Goal: Transaction & Acquisition: Purchase product/service

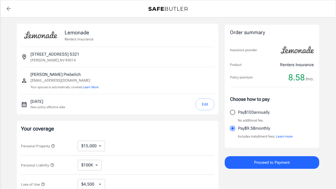
select select "15000"
select select "500"
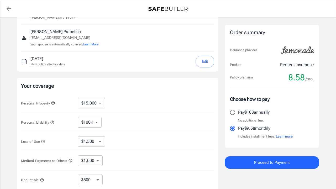
scroll to position [45, 0]
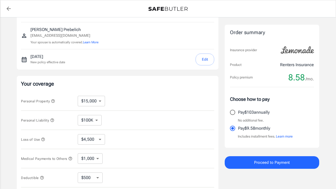
click at [99, 103] on select "$10,000 $15,000 $20,000 $25,000 $30,000 $40,000 $50,000 $100K $150K $200K $250K" at bounding box center [91, 101] width 27 height 10
select select "10000"
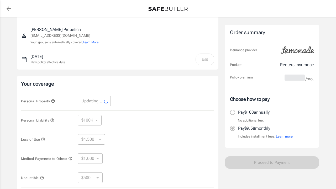
select select "10000"
select select "3000"
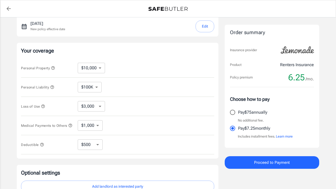
scroll to position [80, 0]
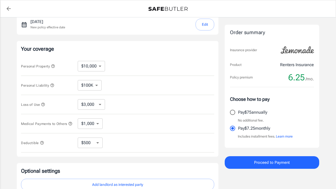
click at [101, 104] on select "$3,000 $6,000 $12,000 $21,000 $36,000 $60,000 $96,000 $153K $198K" at bounding box center [91, 104] width 27 height 10
click at [101, 127] on select "$1,000 $2,000 $3,000 $4,000 $5,000" at bounding box center [90, 123] width 25 height 10
click at [96, 145] on select "$250 $500 $1,000 $2,500" at bounding box center [90, 143] width 25 height 10
select select "2500"
click at [101, 144] on select "$250 $500 $1,000 $2,500" at bounding box center [90, 143] width 25 height 10
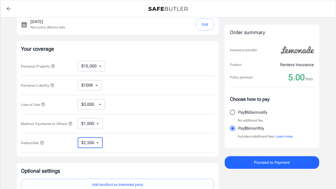
select select "250"
click at [95, 137] on div "Deductible $250 $500 $1,000 $2,500 ​" at bounding box center [117, 142] width 193 height 19
click at [96, 142] on select "$250 $500 $1,000 $2,500" at bounding box center [90, 143] width 25 height 10
select select "500"
click at [98, 144] on select "$250 $500 $1,000 $2,500" at bounding box center [90, 143] width 25 height 10
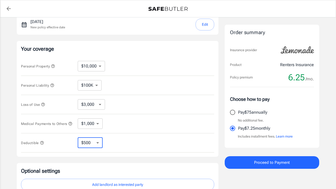
select select "250"
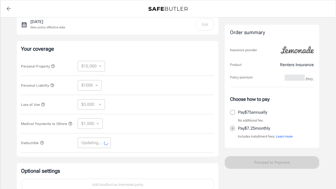
click at [140, 145] on div "Deductible Updating... ​" at bounding box center [117, 142] width 193 height 19
select select "250"
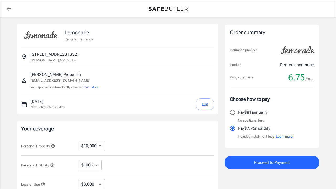
scroll to position [5, 0]
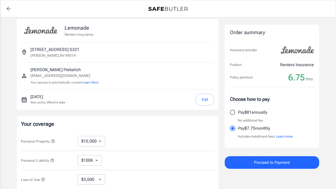
click at [200, 102] on button "Edit" at bounding box center [205, 100] width 19 height 12
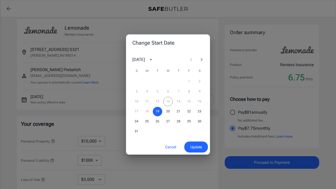
click at [181, 102] on div "10 11 12 13 14 15 16" at bounding box center [168, 101] width 84 height 9
click at [167, 145] on button "Cancel" at bounding box center [170, 146] width 23 height 11
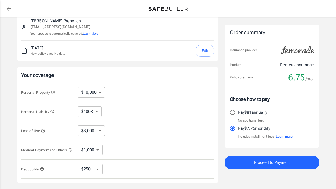
scroll to position [77, 0]
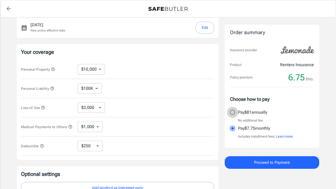
click at [234, 112] on input "Pay $81 annually" at bounding box center [232, 112] width 11 height 11
radio input "true"
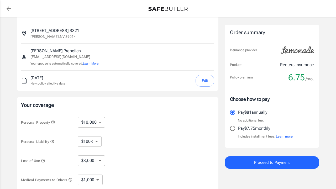
scroll to position [25, 0]
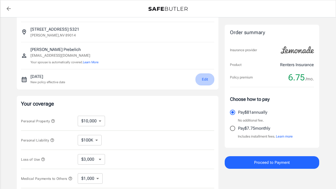
click at [203, 79] on button "Edit" at bounding box center [205, 79] width 19 height 12
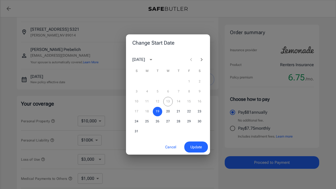
click at [177, 103] on div "10 11 12 13 14 15 16" at bounding box center [168, 101] width 84 height 9
click at [146, 112] on div "17 18 19 20 21 22 23" at bounding box center [168, 111] width 84 height 9
click at [171, 146] on button "Cancel" at bounding box center [170, 146] width 23 height 11
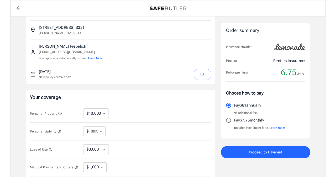
scroll to position [14, 0]
